Goal: Task Accomplishment & Management: Manage account settings

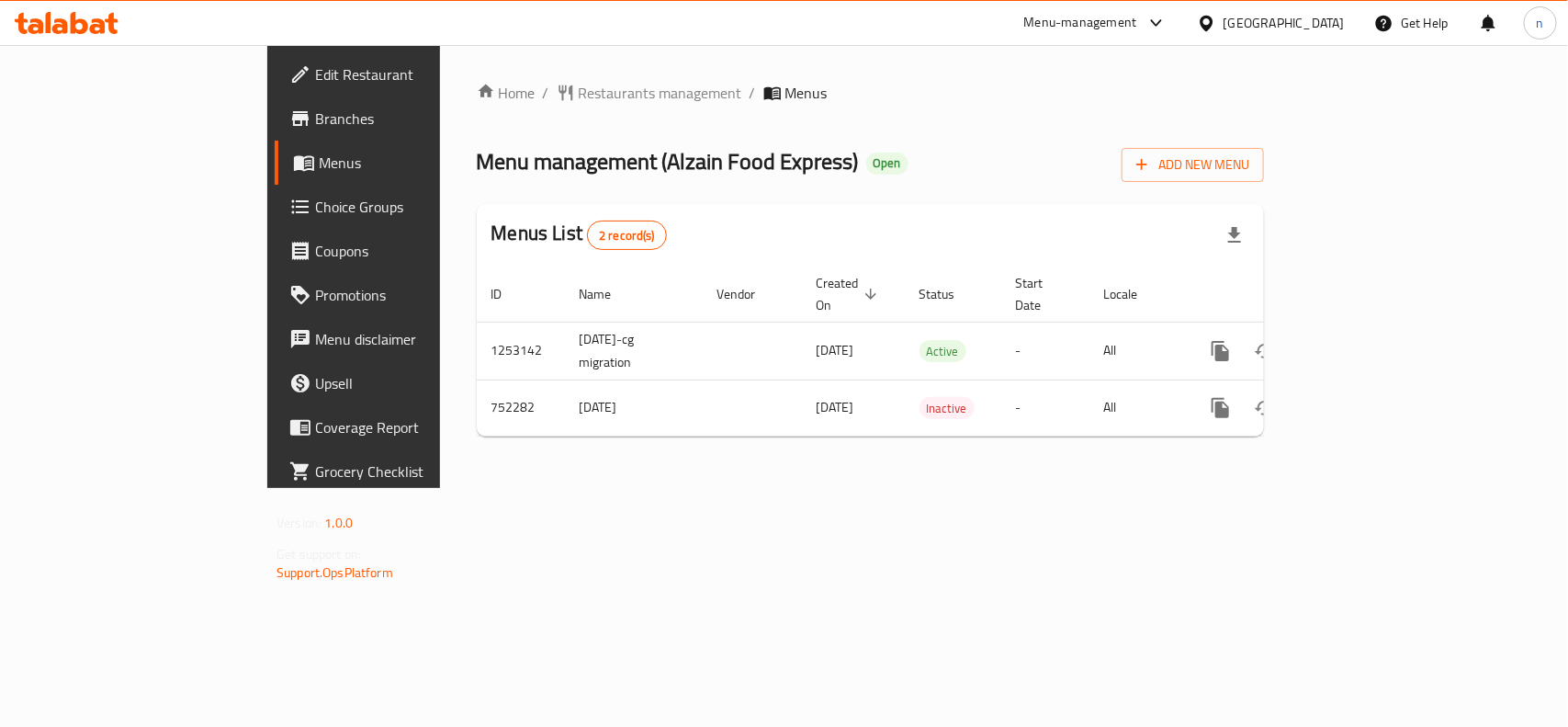
click at [315, 74] on span "Edit Restaurant" at bounding box center [414, 74] width 199 height 22
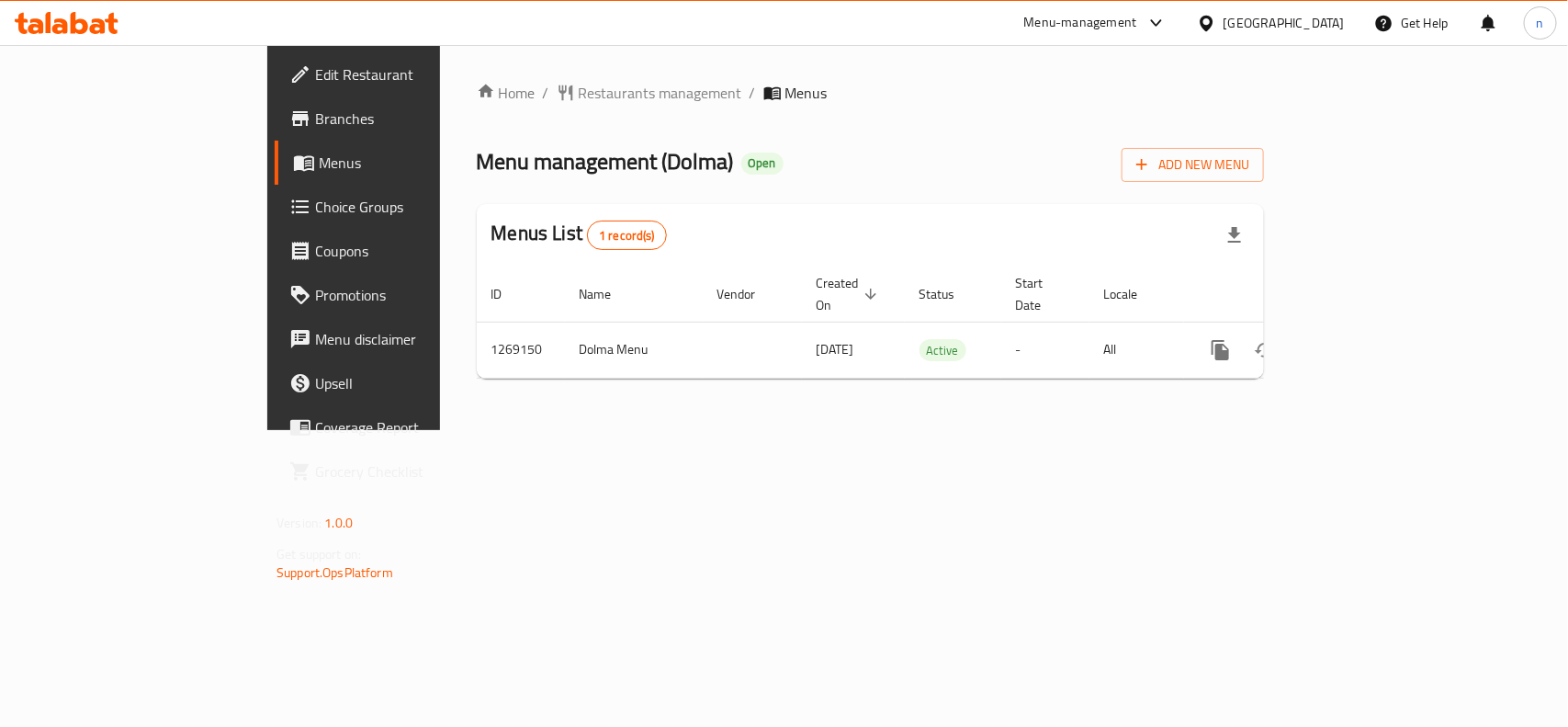
click at [315, 74] on span "Edit Restaurant" at bounding box center [414, 74] width 199 height 22
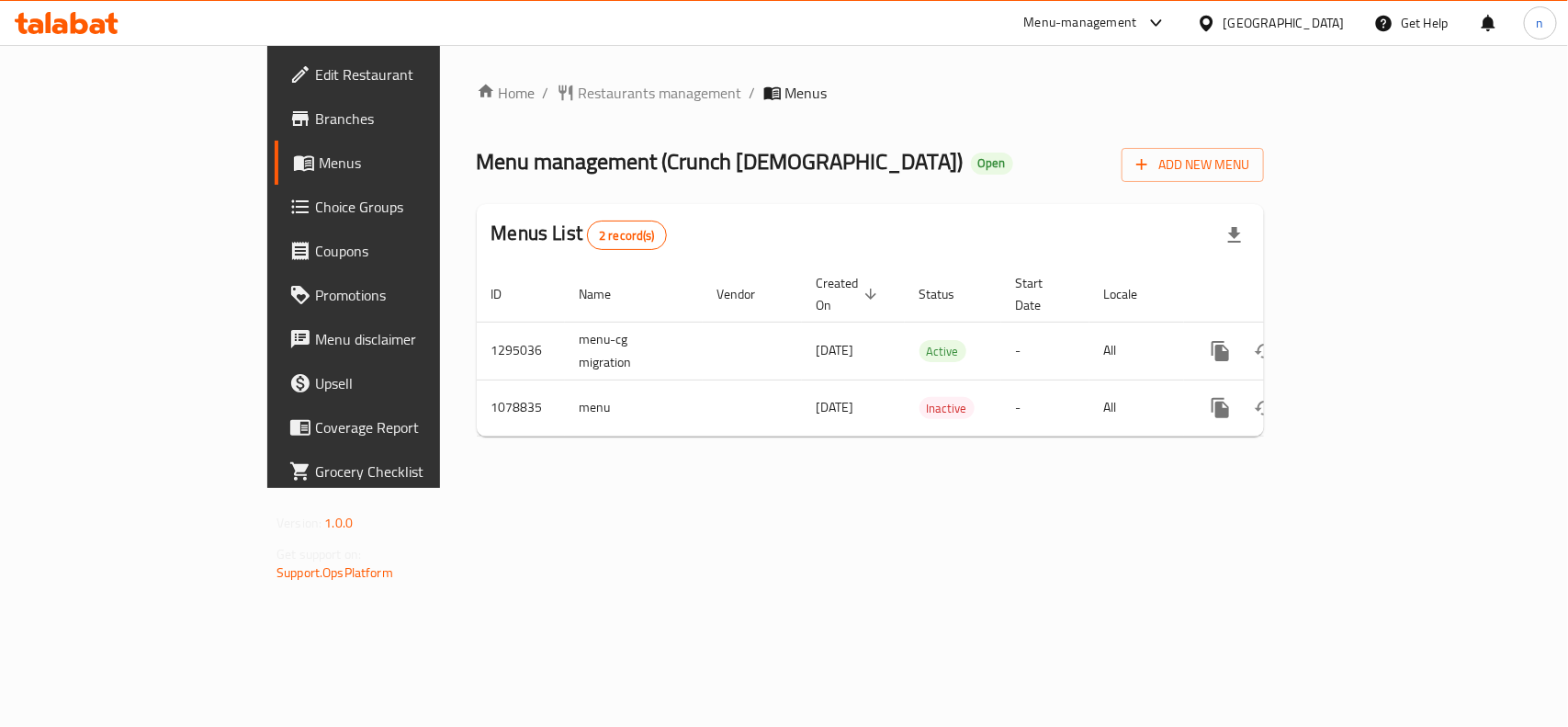
click at [315, 67] on span "Edit Restaurant" at bounding box center [414, 74] width 199 height 22
